Goal: Information Seeking & Learning: Learn about a topic

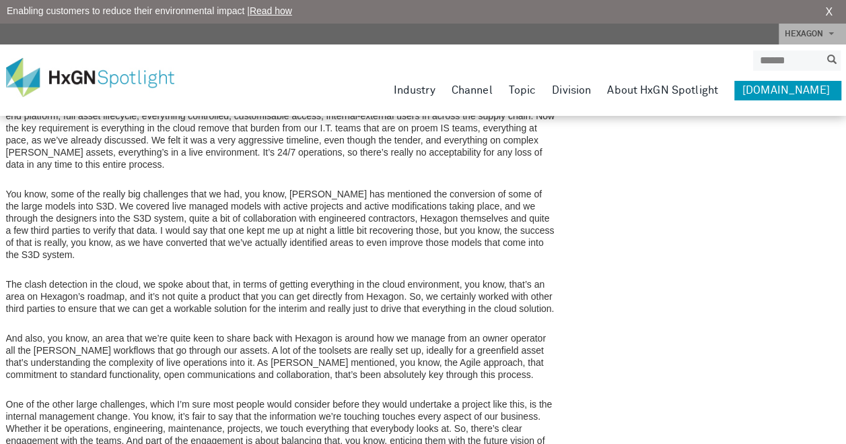
click at [457, 332] on p "And also, you know, an area that we’re quite keen to share back with Hexagon is…" at bounding box center [281, 356] width 550 height 48
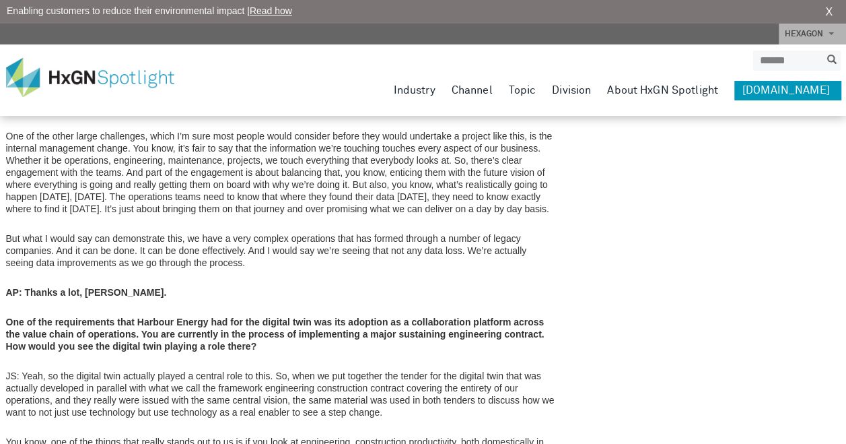
scroll to position [3094, 0]
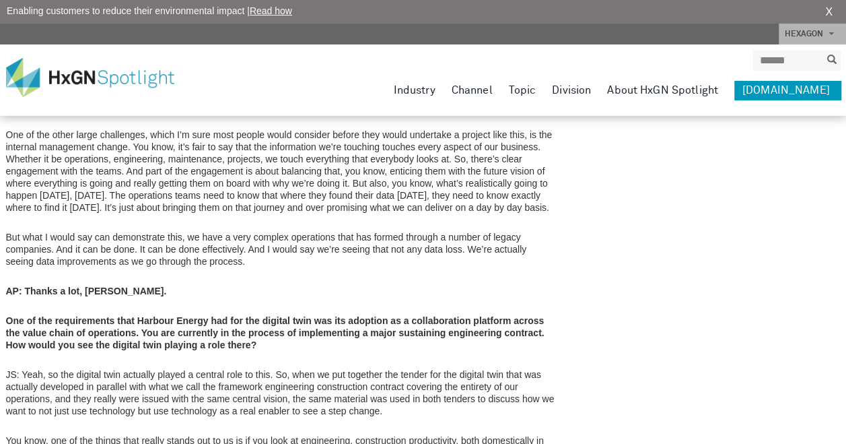
click at [315, 314] on p "One of the requirements that Harbour Energy had for the digital twin was its ad…" at bounding box center [281, 332] width 550 height 36
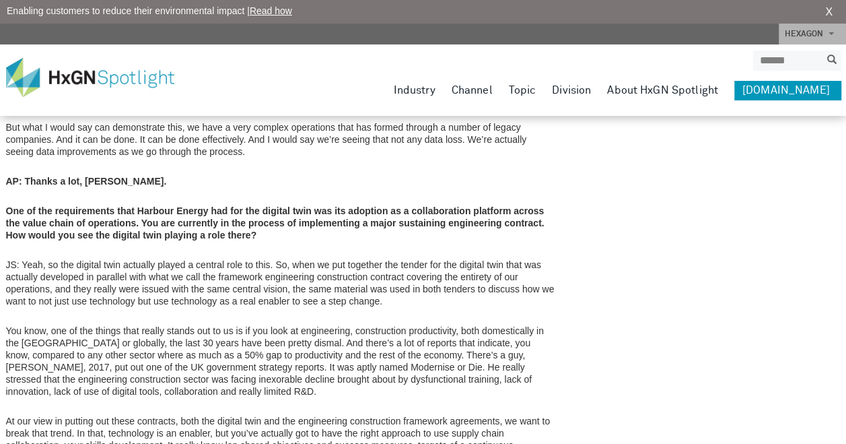
scroll to position [3202, 0]
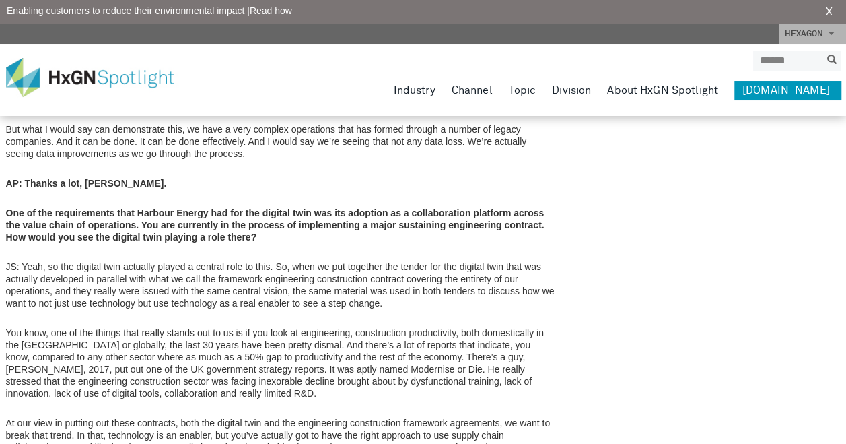
click at [282, 261] on p "JS: Yeah, so the digital twin actually played a central role to this. So, when …" at bounding box center [281, 285] width 550 height 48
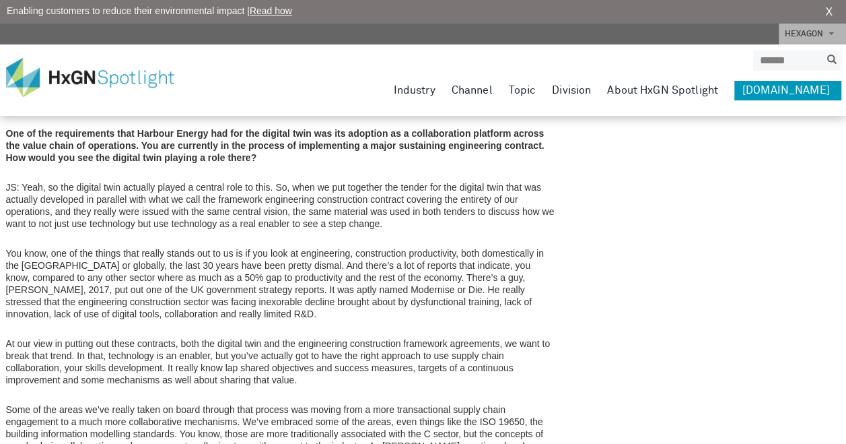
scroll to position [3283, 0]
click at [392, 246] on p "You know, one of the things that really stands out to us is if you look at engi…" at bounding box center [281, 282] width 550 height 73
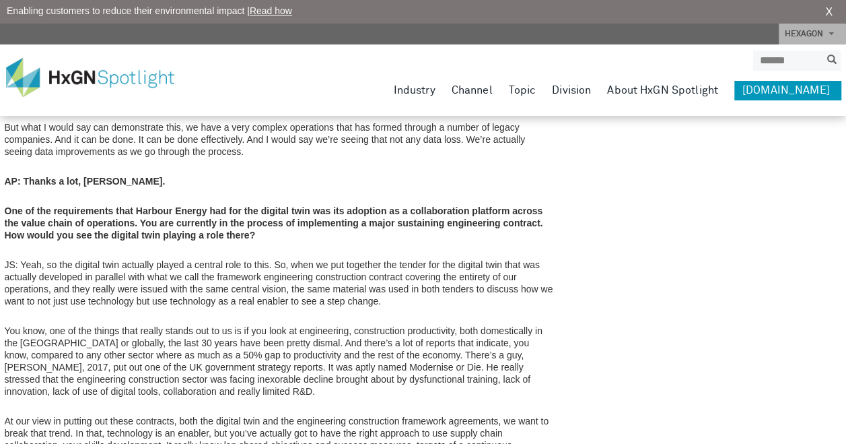
scroll to position [3202, 1]
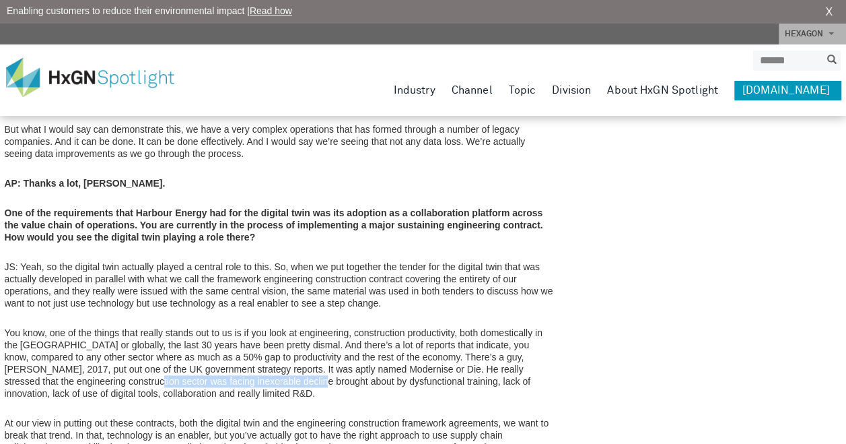
drag, startPoint x: 278, startPoint y: 303, endPoint x: 108, endPoint y: 303, distance: 169.7
click at [108, 327] on p "You know, one of the things that really stands out to us is if you look at engi…" at bounding box center [280, 363] width 550 height 73
click at [354, 327] on p "You know, one of the things that really stands out to us is if you look at engi…" at bounding box center [280, 363] width 550 height 73
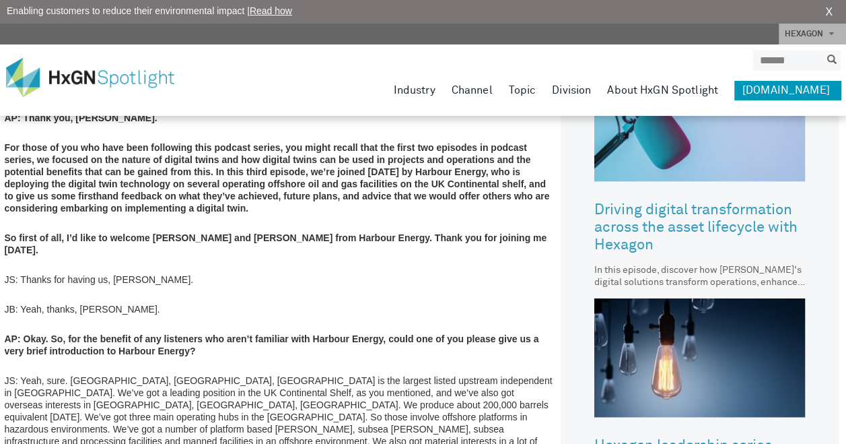
scroll to position [697, 1]
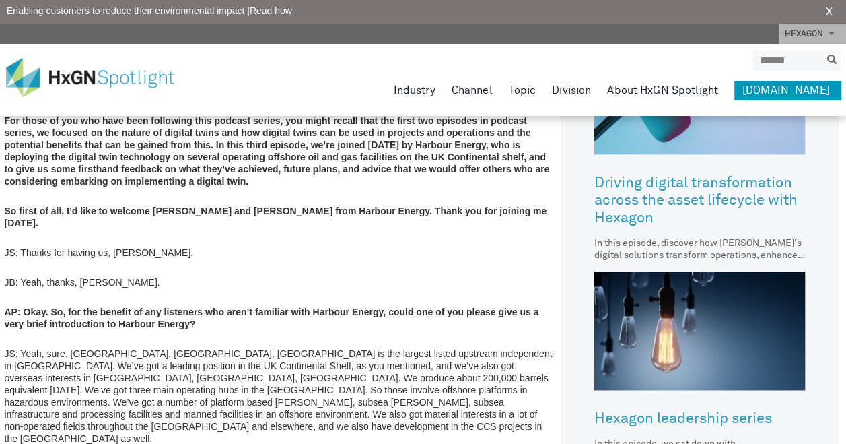
click at [94, 276] on p "JB: Yeah, thanks, [PERSON_NAME]." at bounding box center [280, 282] width 550 height 12
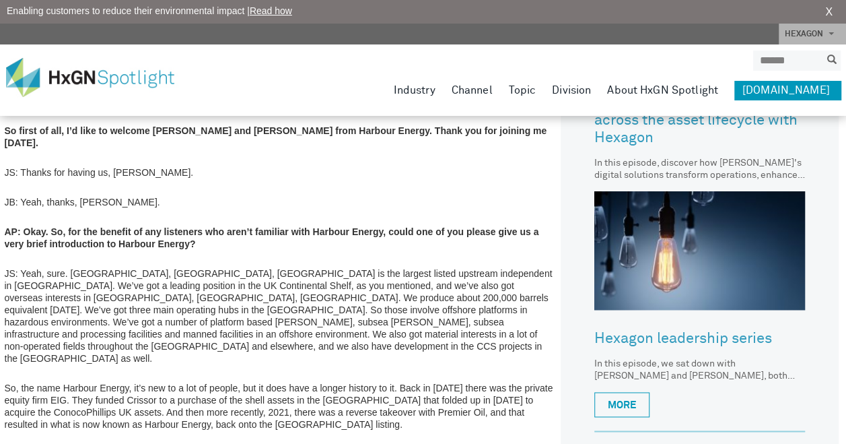
scroll to position [778, 1]
click at [356, 226] on strong "AP: Okay. So, for the benefit of any listeners who aren’t familiar with Harbour…" at bounding box center [272, 237] width 535 height 23
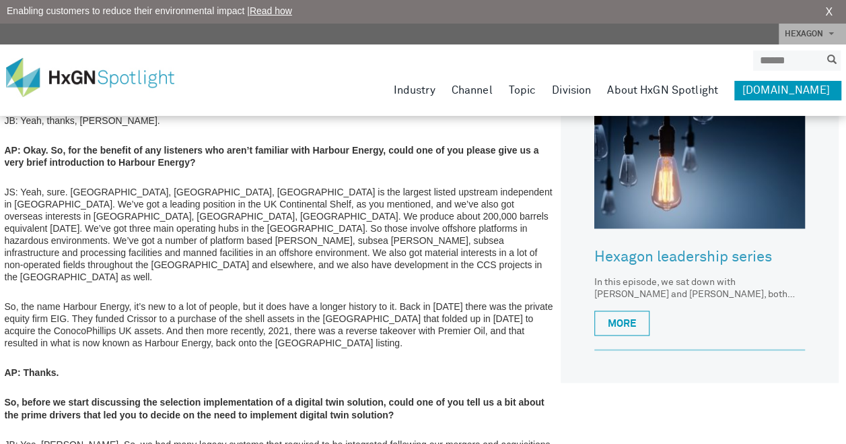
scroll to position [885, 1]
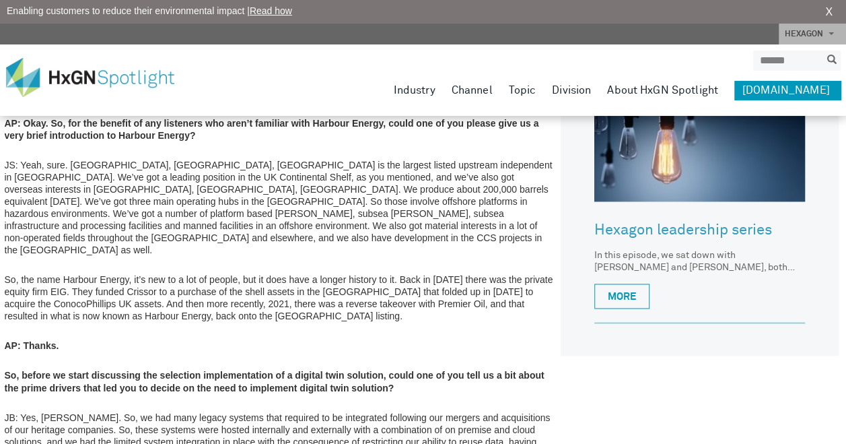
click at [273, 273] on p "So, the name Harbour Energy, it’s new to a lot of people, but it does have a lo…" at bounding box center [280, 297] width 550 height 48
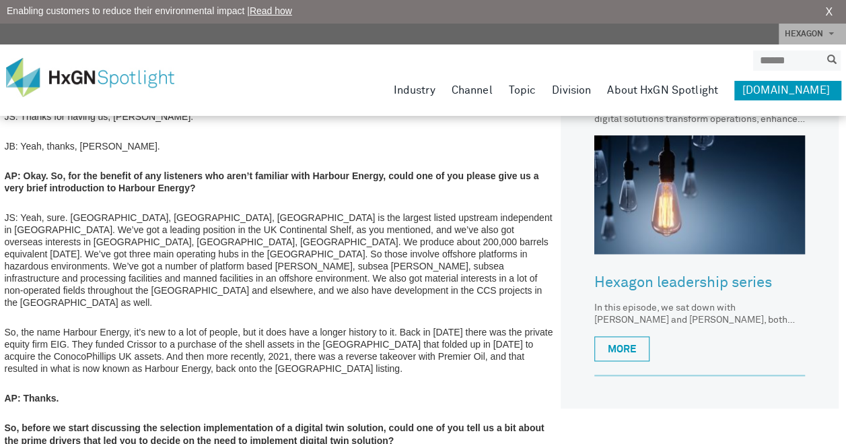
scroll to position [832, 1]
